Goal: Task Accomplishment & Management: Use online tool/utility

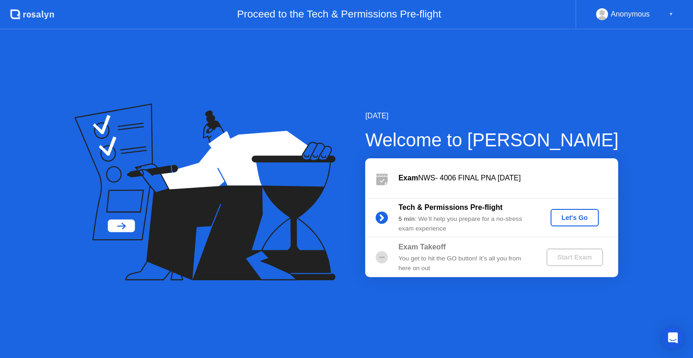
click at [575, 217] on div "Let's Go" at bounding box center [574, 217] width 41 height 7
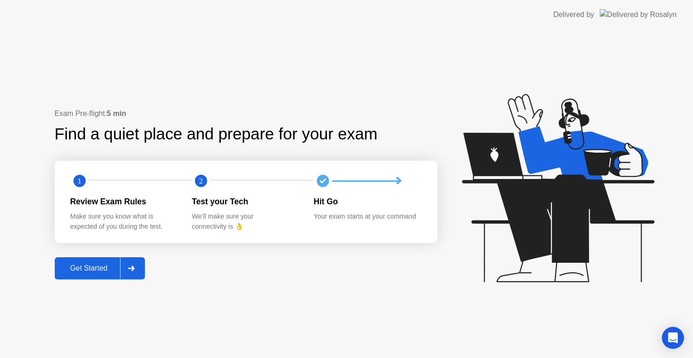
click at [71, 265] on div "Get Started" at bounding box center [88, 268] width 63 height 8
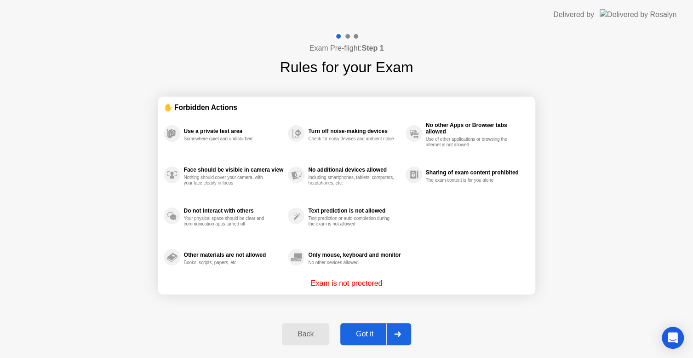
click at [367, 332] on div "Got it" at bounding box center [364, 334] width 43 height 8
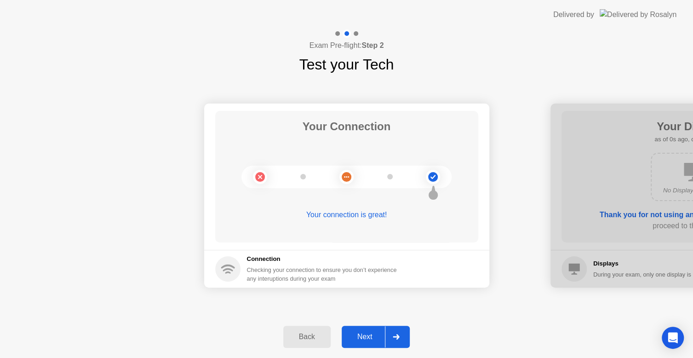
click at [367, 333] on div "Next" at bounding box center [365, 337] width 41 height 8
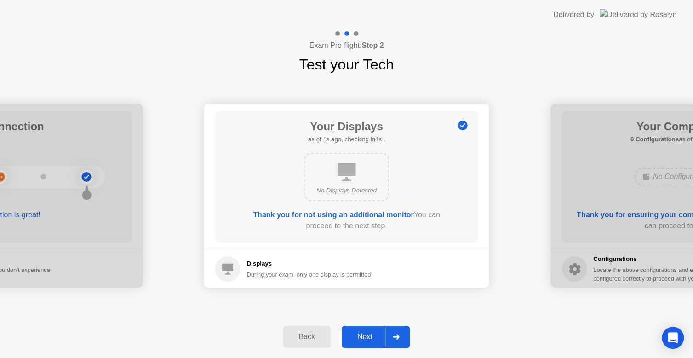
click at [367, 333] on div "Next" at bounding box center [365, 337] width 41 height 8
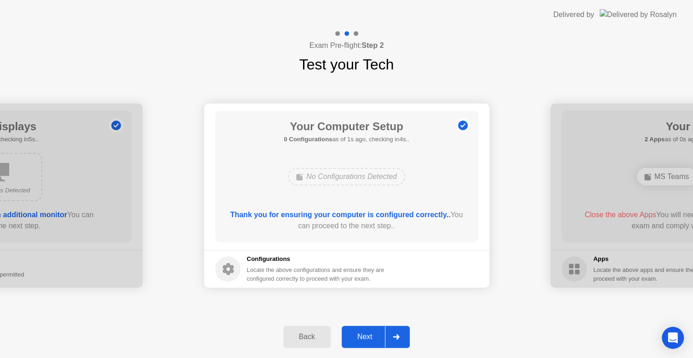
click at [367, 333] on div "Next" at bounding box center [365, 337] width 41 height 8
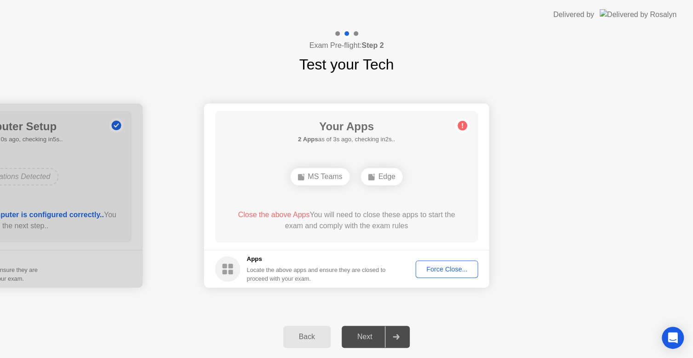
click at [445, 266] on div "Force Close..." at bounding box center [447, 268] width 56 height 7
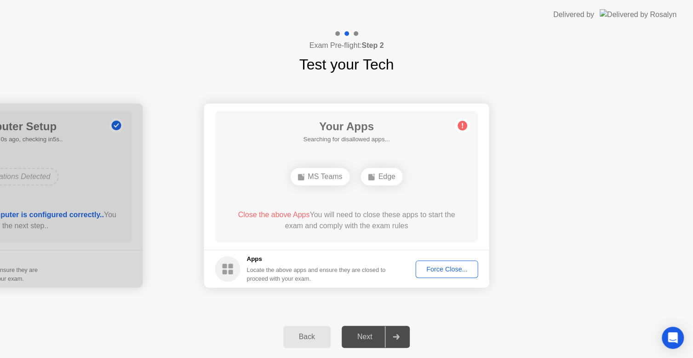
click at [363, 337] on div "Next" at bounding box center [365, 337] width 41 height 8
click at [449, 267] on div "Force Close..." at bounding box center [447, 268] width 56 height 7
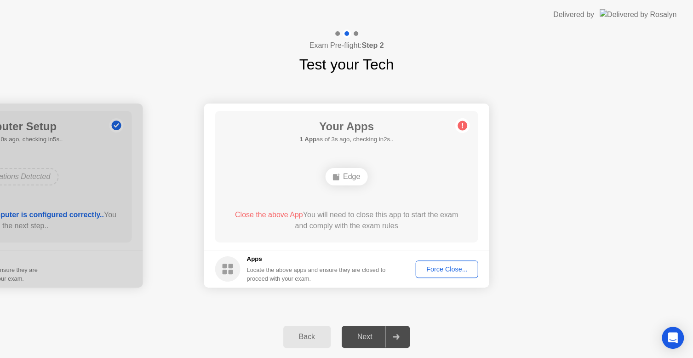
click at [451, 268] on div "Force Close..." at bounding box center [447, 268] width 56 height 7
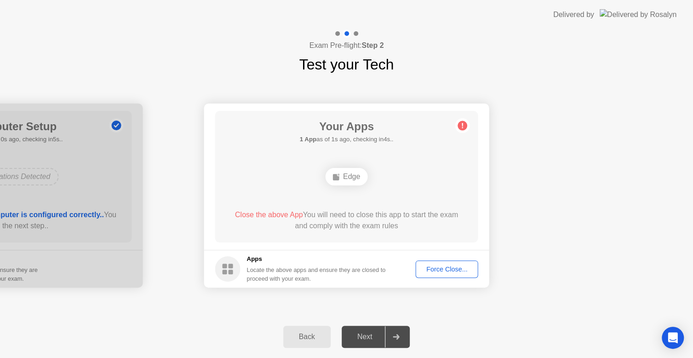
click at [449, 267] on div "Force Close..." at bounding box center [447, 268] width 56 height 7
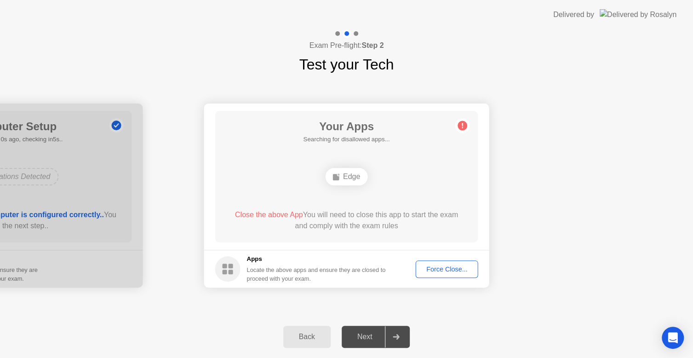
click at [448, 266] on div "Force Close..." at bounding box center [447, 268] width 56 height 7
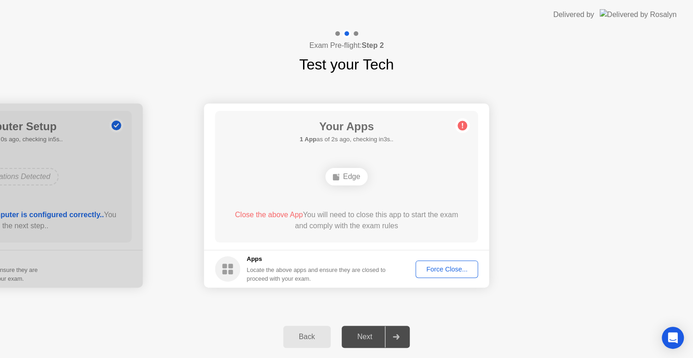
click at [448, 267] on div "Force Close..." at bounding box center [447, 268] width 56 height 7
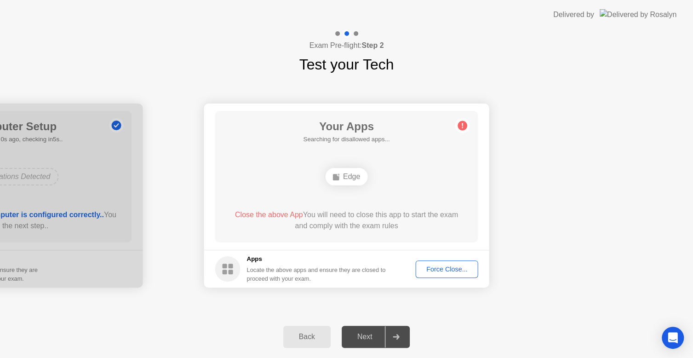
click at [442, 265] on div "Force Close..." at bounding box center [447, 268] width 56 height 7
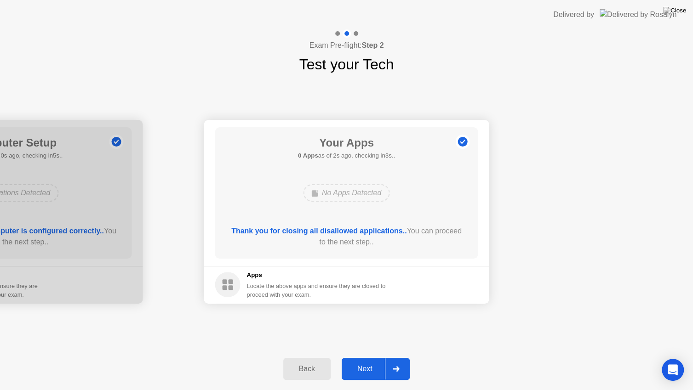
click at [370, 357] on div "Next" at bounding box center [365, 369] width 41 height 8
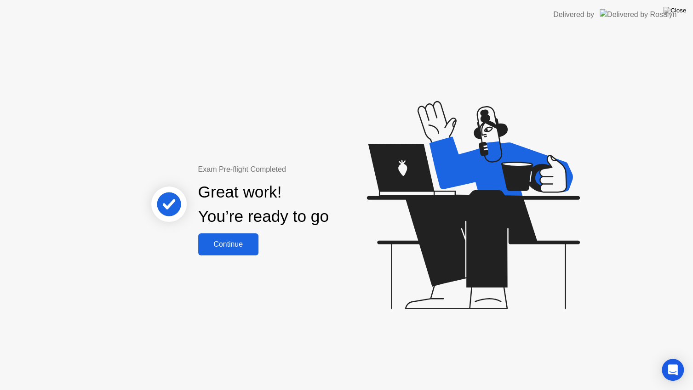
click at [248, 241] on div "Continue" at bounding box center [228, 245] width 55 height 8
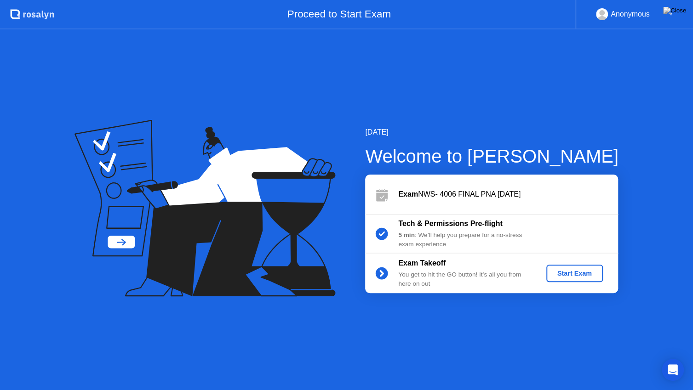
click at [587, 274] on div "Start Exam" at bounding box center [574, 273] width 49 height 7
